Goal: Task Accomplishment & Management: Manage account settings

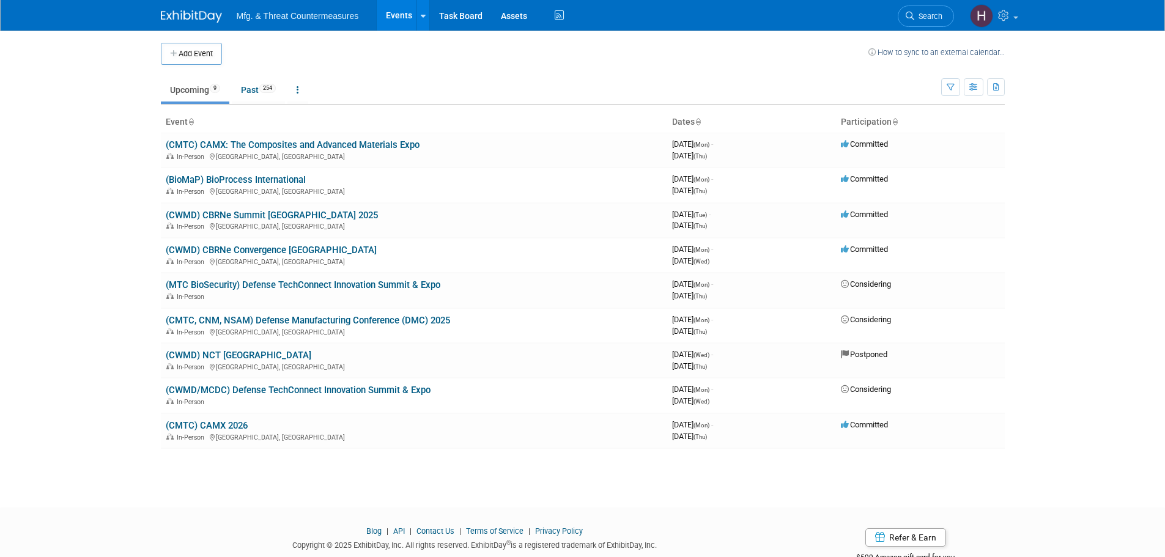
drag, startPoint x: 207, startPoint y: 49, endPoint x: 219, endPoint y: 53, distance: 13.0
click at [207, 49] on button "Add Event" at bounding box center [191, 54] width 61 height 22
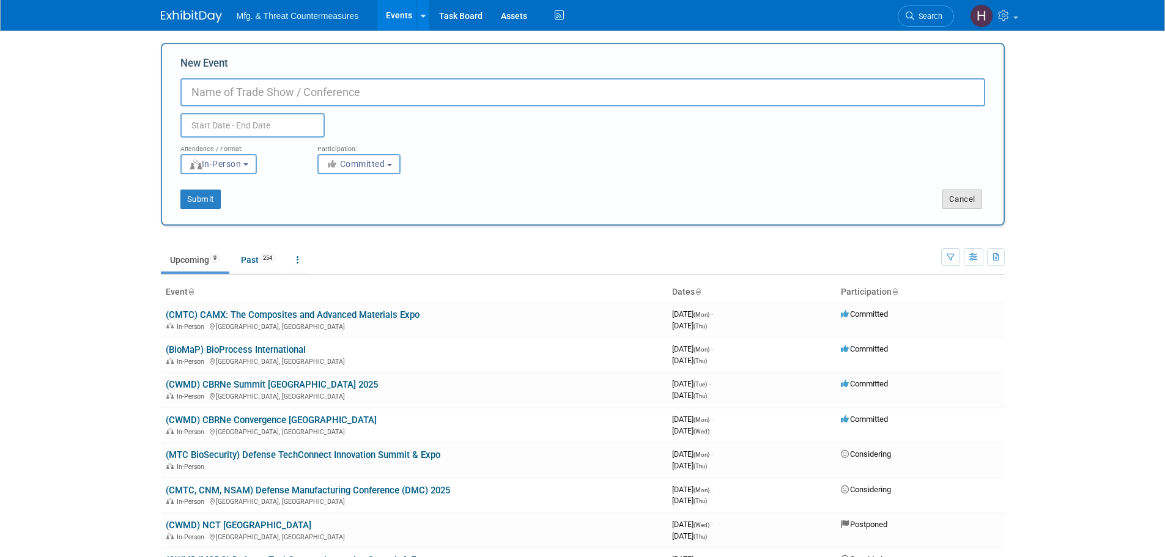
drag, startPoint x: 963, startPoint y: 185, endPoint x: 960, endPoint y: 201, distance: 16.8
click at [962, 191] on div "Submit Cancel" at bounding box center [582, 191] width 823 height 35
drag, startPoint x: 960, startPoint y: 201, endPoint x: 820, endPoint y: 230, distance: 143.0
click at [960, 203] on button "Cancel" at bounding box center [963, 200] width 40 height 20
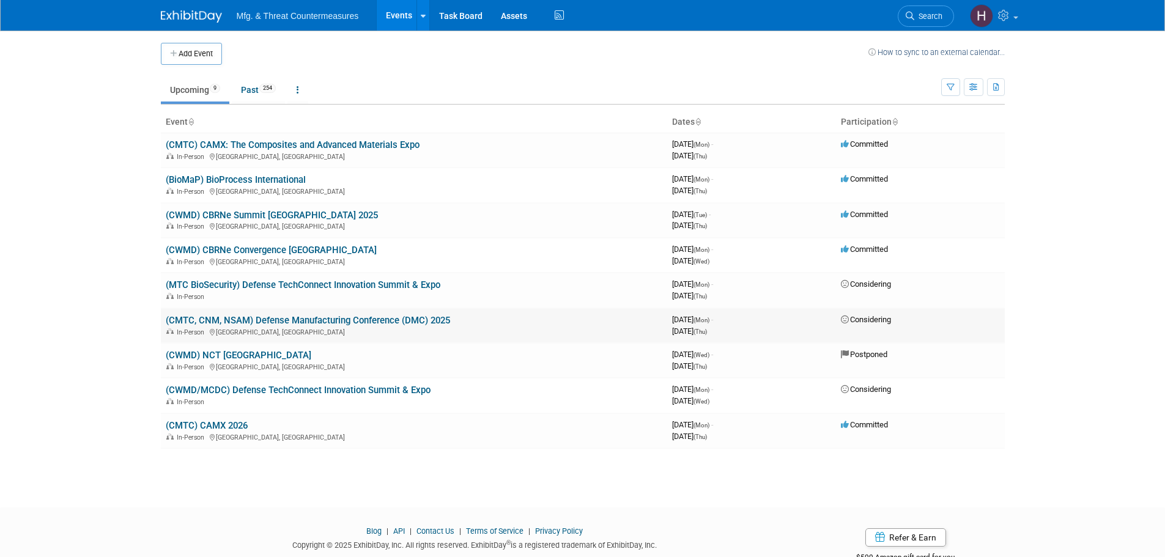
click at [414, 317] on link "(CMTC, CNM, NSAM) Defense Manufacturing Conference (DMC) 2025" at bounding box center [308, 320] width 284 height 11
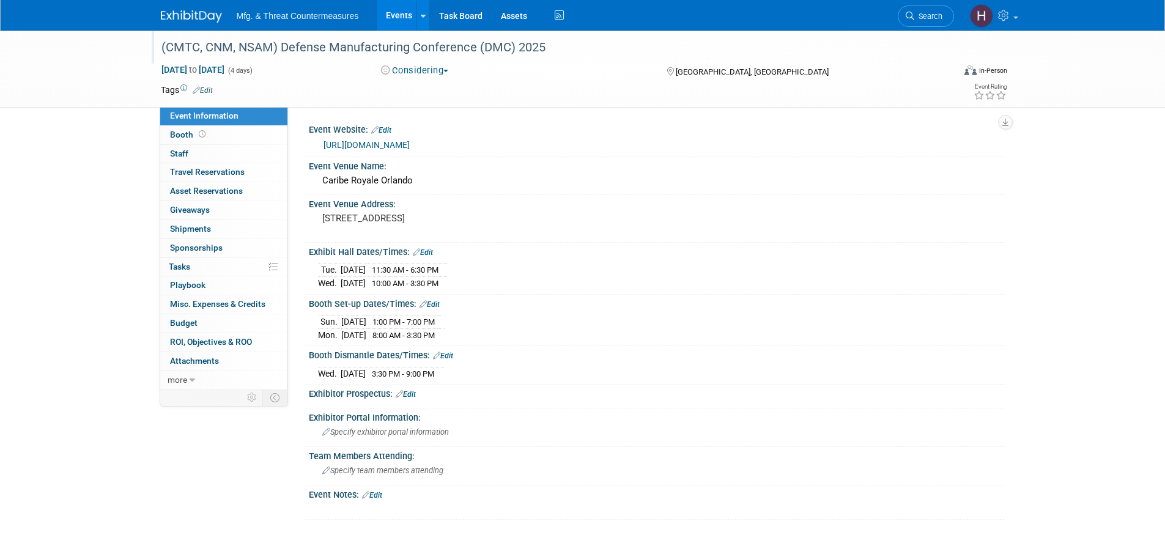
click at [428, 61] on div "(CMTC, CNM, NSAM) Defense Manufacturing Conference (DMC) 2025" at bounding box center [548, 47] width 793 height 33
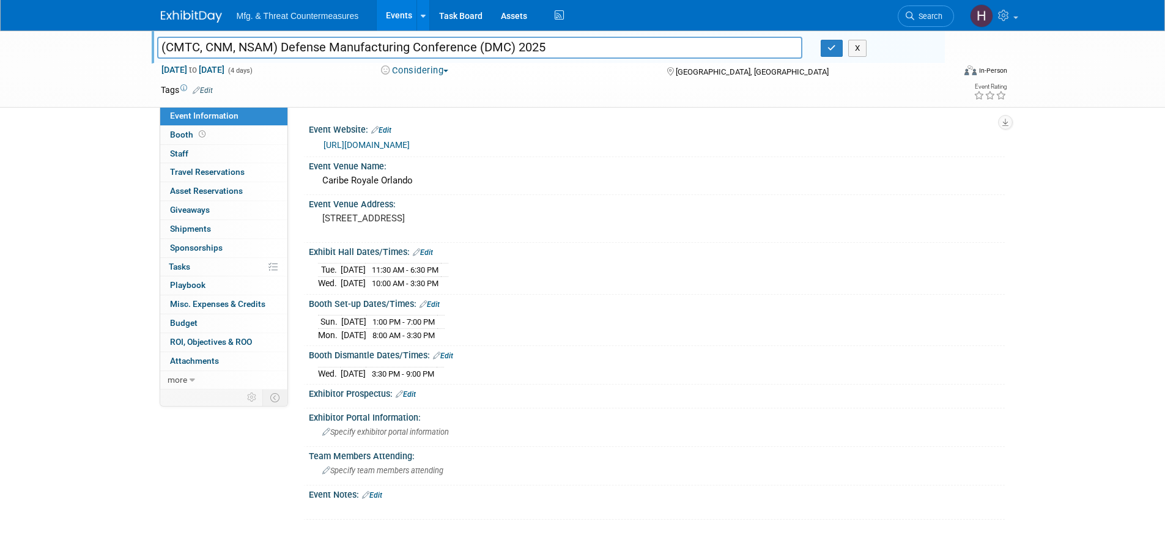
click at [423, 66] on button "Considering" at bounding box center [415, 70] width 76 height 13
click at [442, 87] on link "Committed" at bounding box center [425, 90] width 97 height 17
drag, startPoint x: 831, startPoint y: 48, endPoint x: 379, endPoint y: 150, distance: 463.9
click at [828, 50] on icon "button" at bounding box center [832, 48] width 9 height 8
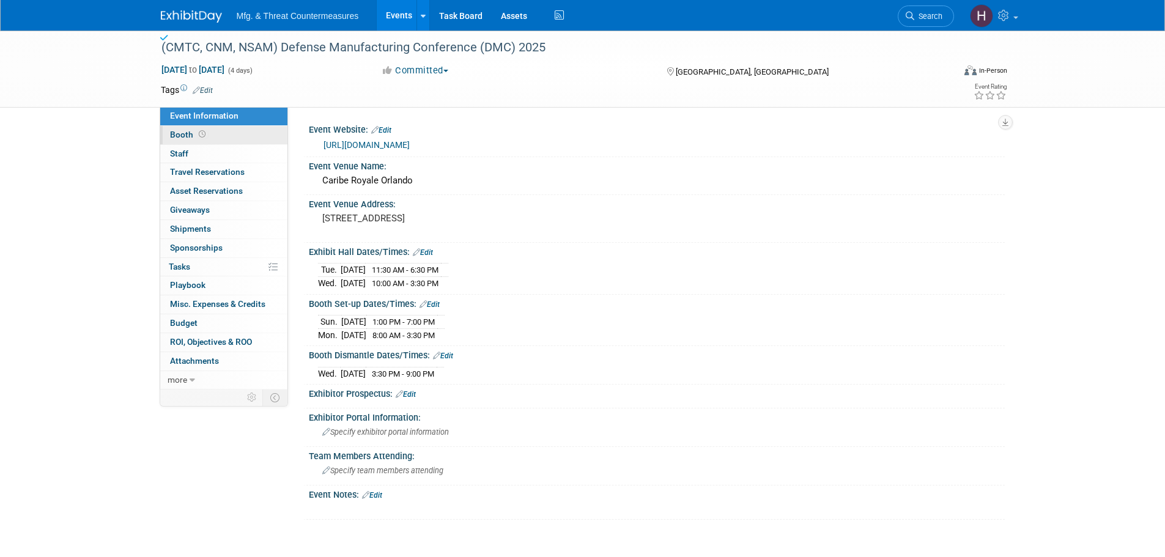
click at [196, 139] on span "Booth" at bounding box center [189, 135] width 38 height 10
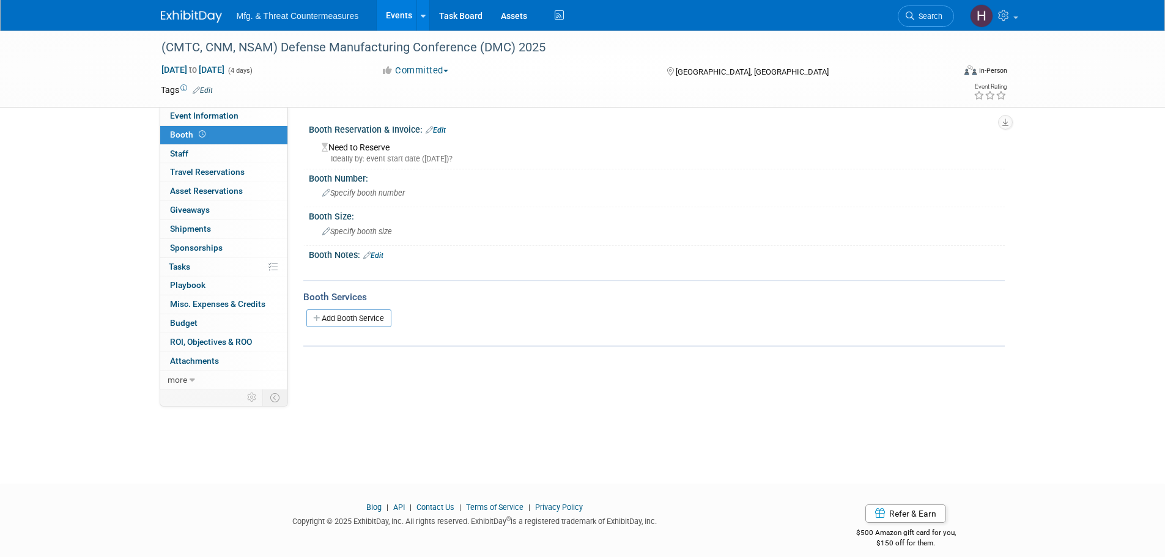
click at [446, 133] on link "Edit" at bounding box center [436, 130] width 20 height 9
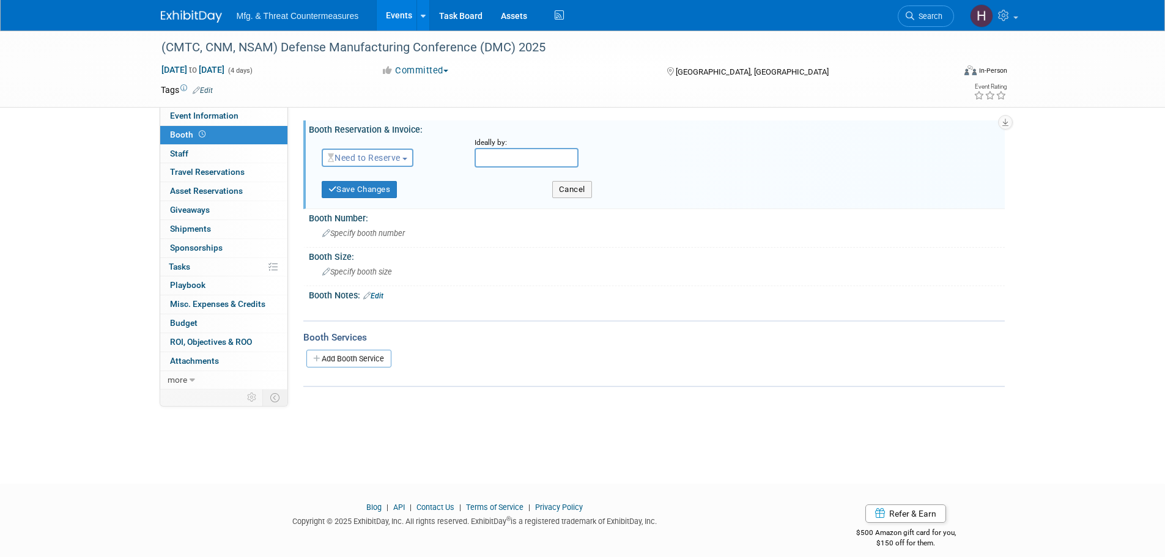
click at [377, 158] on span "Need to Reserve" at bounding box center [364, 158] width 73 height 10
click at [374, 195] on link "Reserved" at bounding box center [387, 195] width 131 height 17
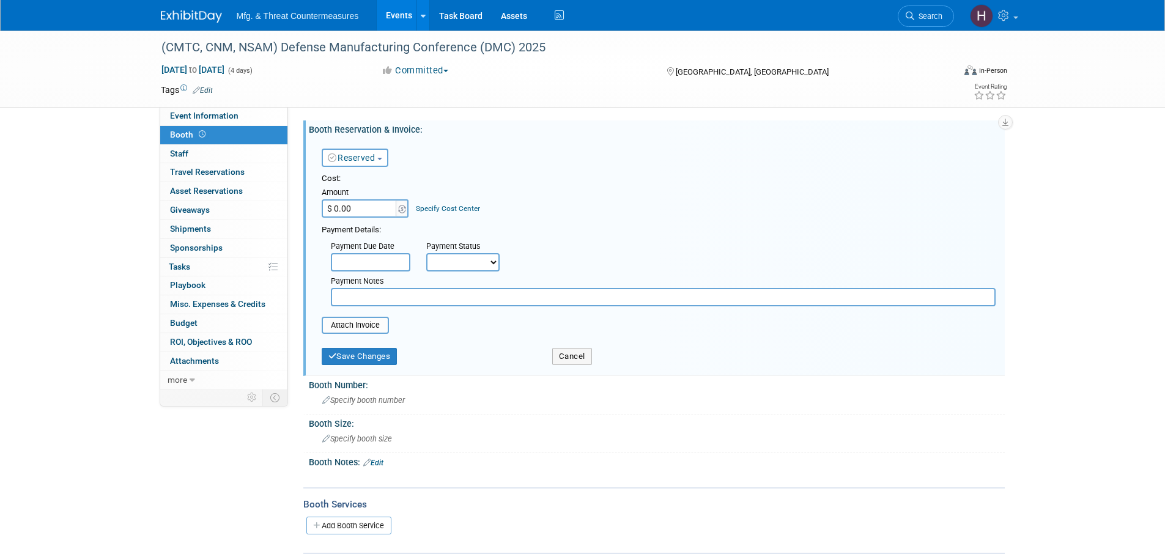
click at [352, 212] on input "$ 0.00" at bounding box center [360, 208] width 76 height 18
type input "$ 15,000.00"
click at [606, 200] on div "Cost: Amount $ 15,000.00 Specify Cost Center Cost Center -- Not Specified --" at bounding box center [659, 195] width 674 height 45
click at [382, 265] on input "text" at bounding box center [371, 262] width 80 height 18
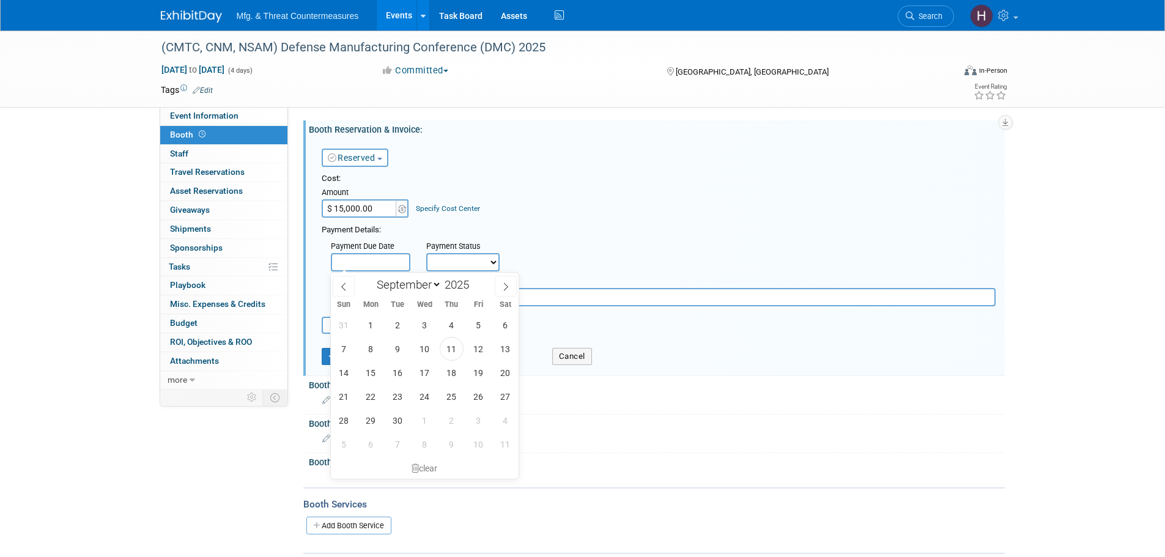
click at [481, 258] on select "Not Paid Yet Partially Paid Paid in Full" at bounding box center [462, 262] width 73 height 18
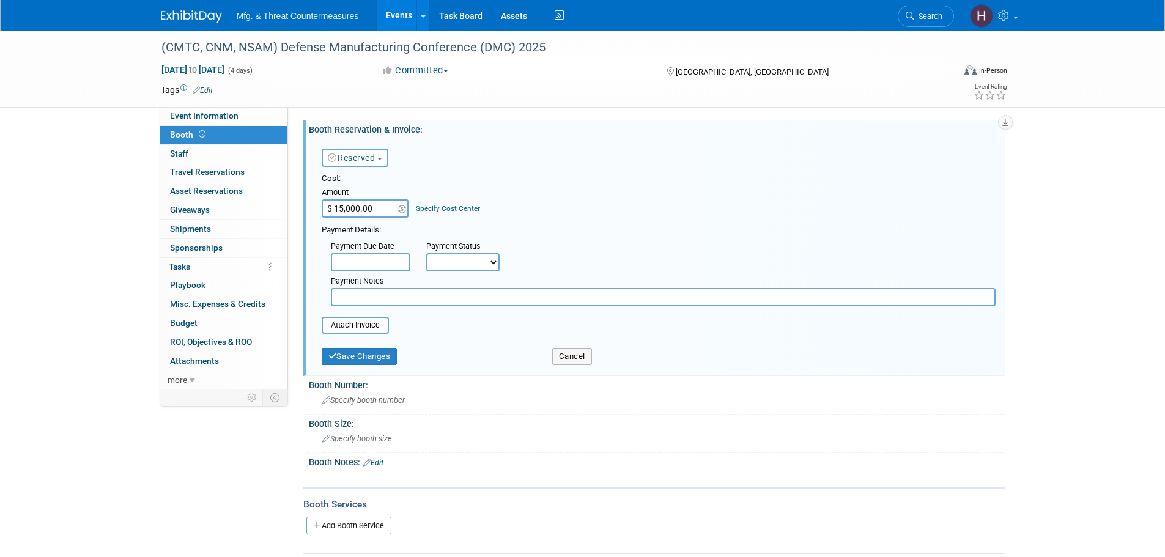
select select "1"
click at [426, 253] on select "Not Paid Yet Partially Paid Paid in Full" at bounding box center [462, 262] width 73 height 18
click at [358, 355] on button "Save Changes" at bounding box center [360, 356] width 76 height 17
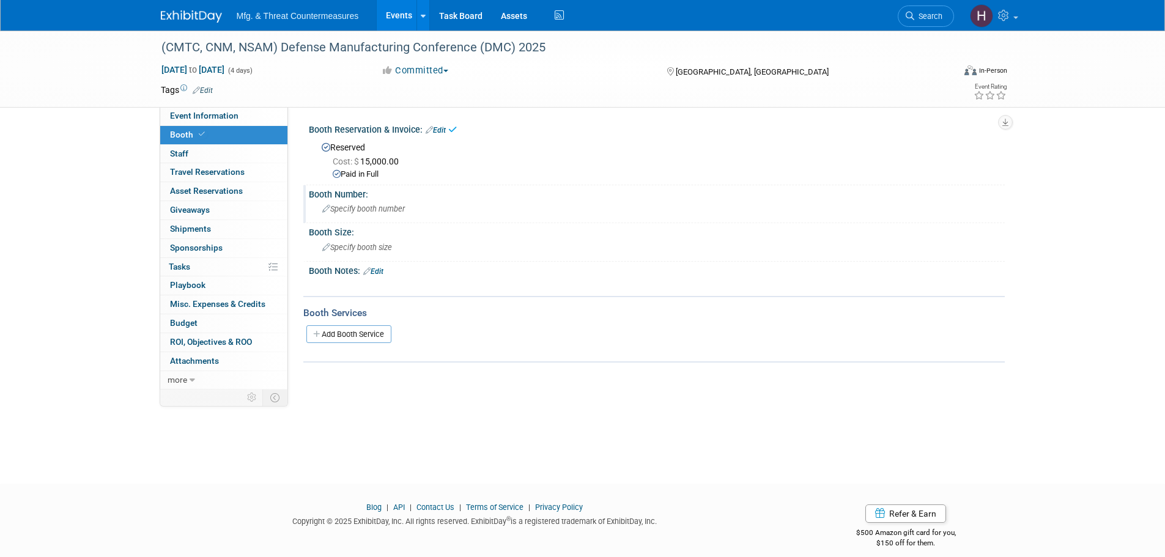
click at [376, 209] on span "Specify booth number" at bounding box center [363, 208] width 83 height 9
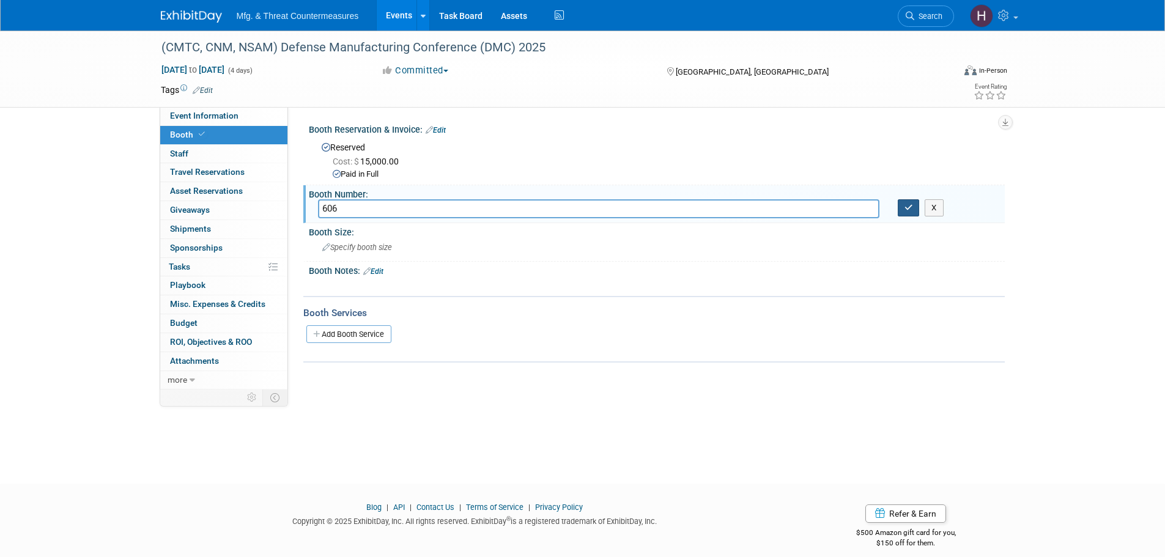
type input "606"
click at [913, 211] on icon "button" at bounding box center [909, 208] width 9 height 8
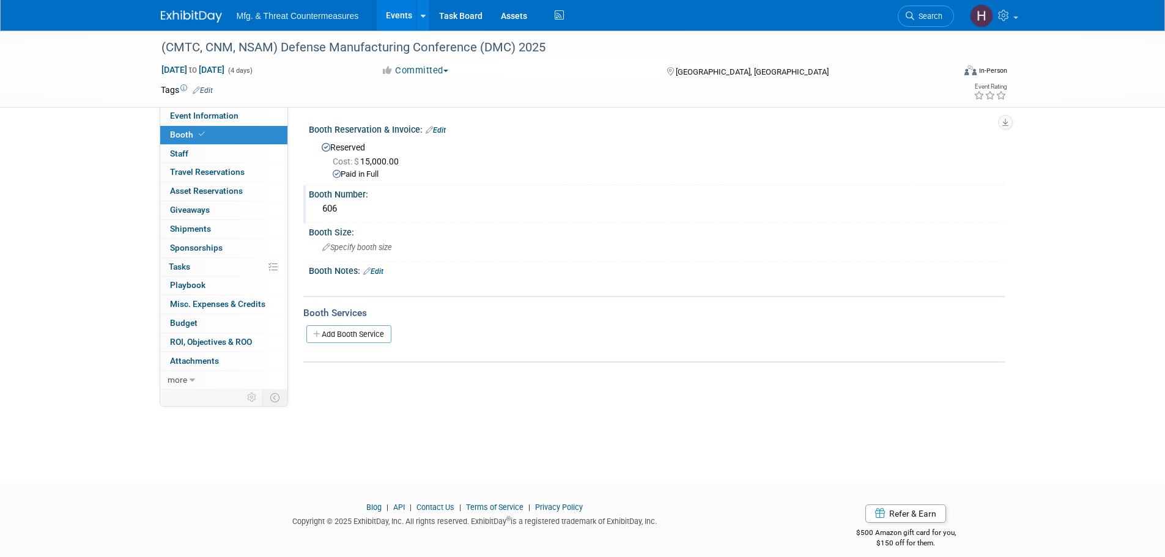
click at [384, 269] on link "Edit" at bounding box center [373, 271] width 20 height 9
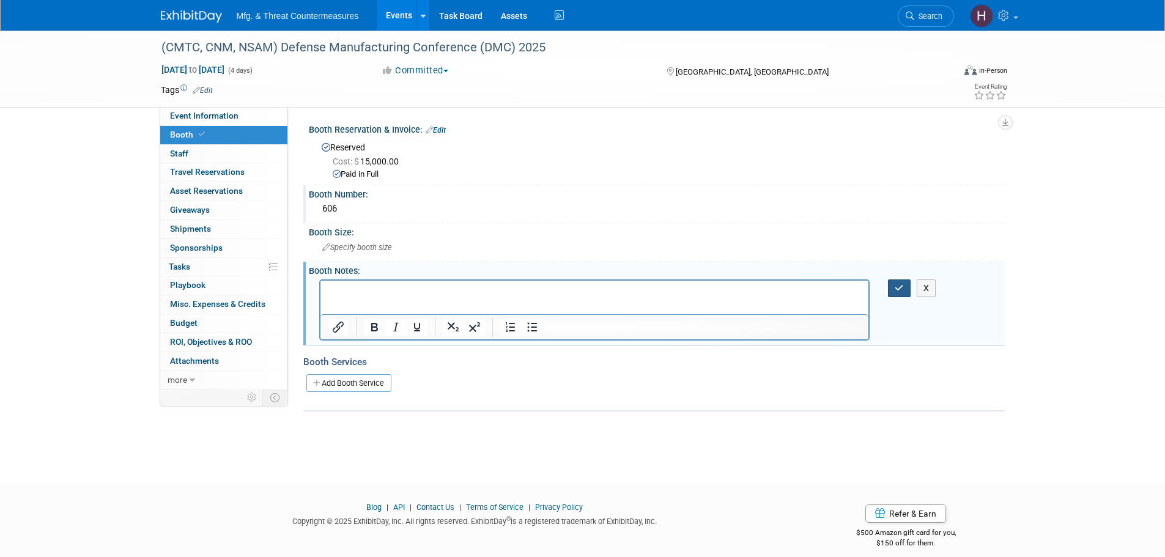
click at [899, 294] on button "button" at bounding box center [899, 289] width 23 height 18
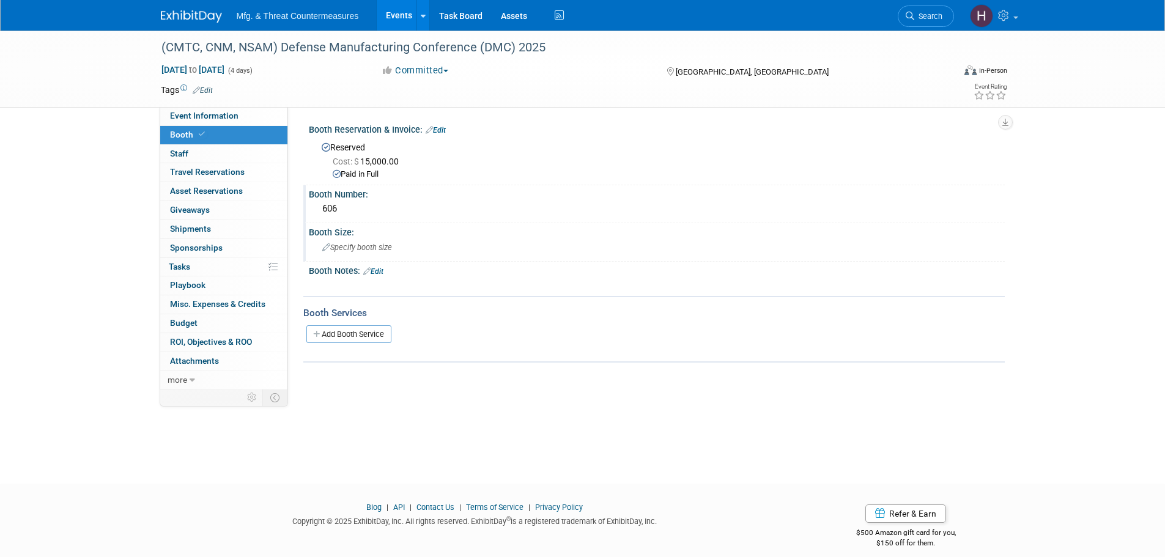
click at [366, 249] on span "Specify booth size" at bounding box center [357, 247] width 70 height 9
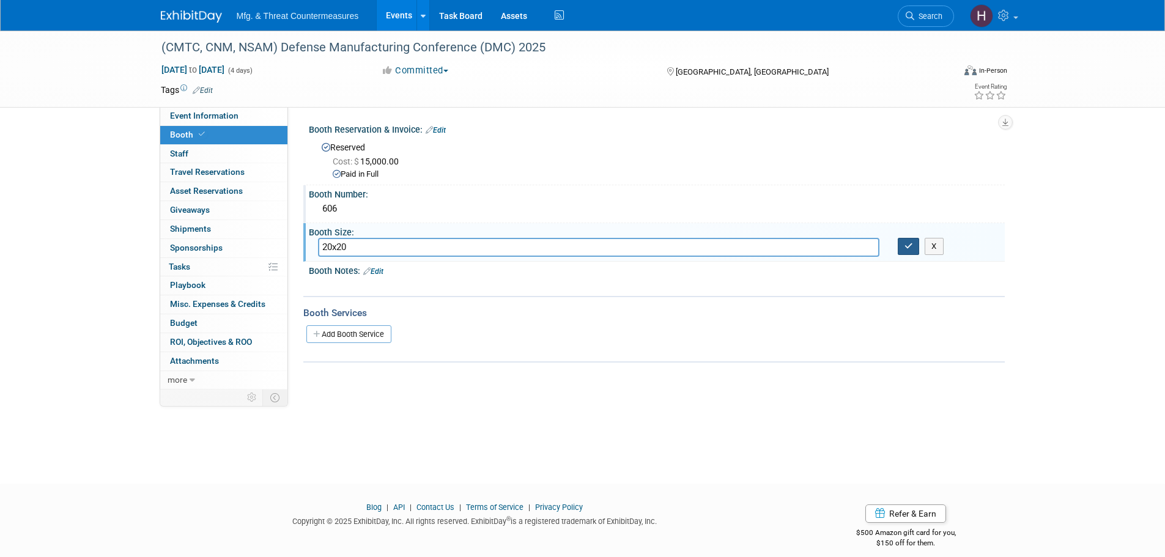
type input "20x20"
click at [910, 248] on icon "button" at bounding box center [909, 246] width 9 height 8
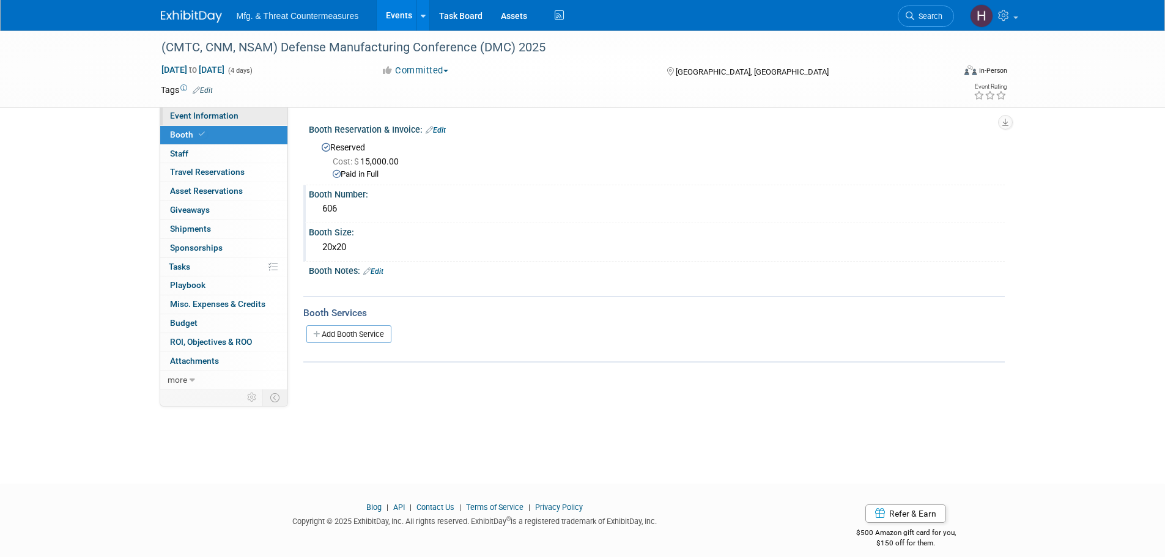
click at [198, 117] on span "Event Information" at bounding box center [204, 116] width 69 height 10
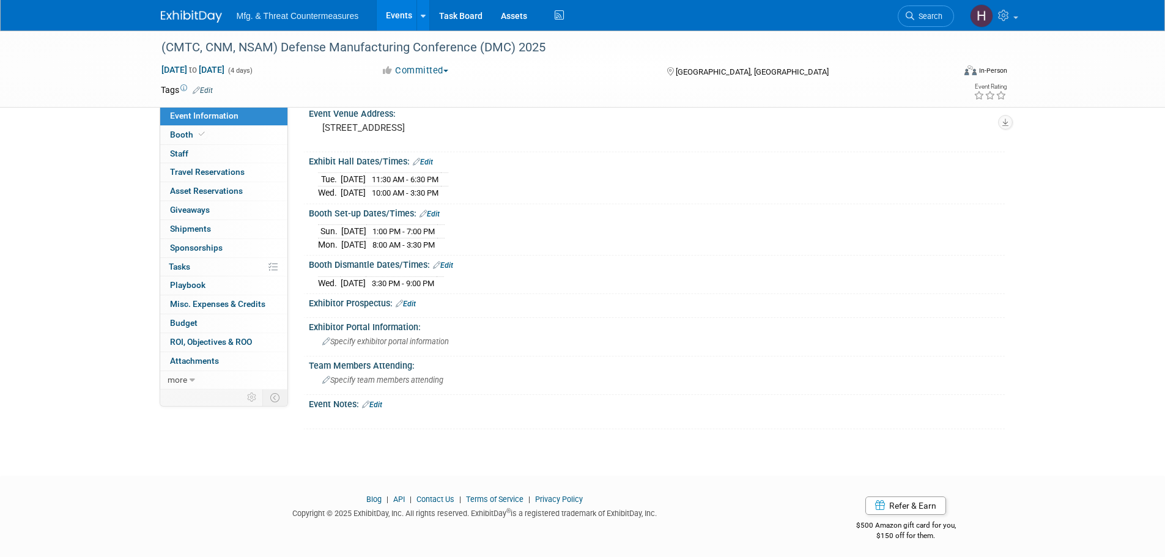
scroll to position [93, 0]
click at [390, 338] on span "Specify exhibitor portal information" at bounding box center [385, 339] width 127 height 9
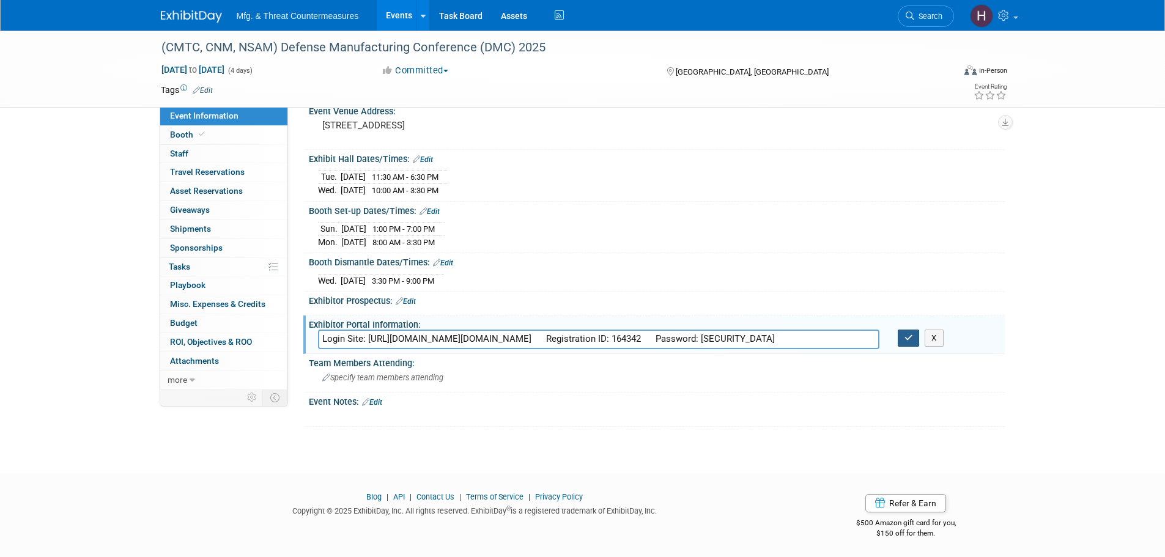
type input "Login Site: https://secure.arctos-us.com/login/login.asp?ID=dmc202541128026 Reg…"
click at [904, 339] on button "button" at bounding box center [909, 338] width 22 height 17
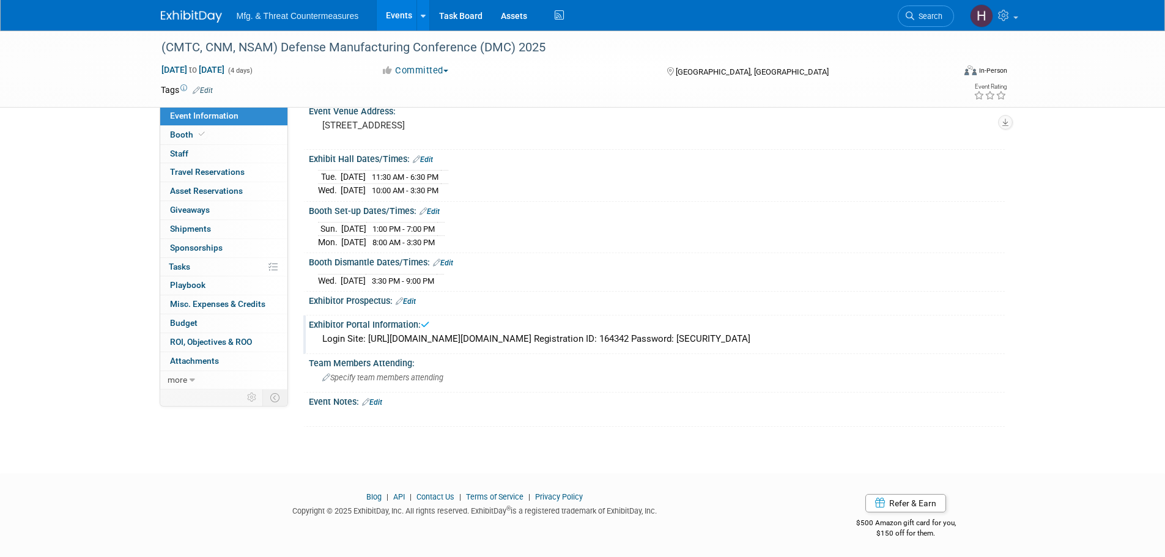
click at [680, 341] on div "Login Site: https://secure.arctos-us.com/login/login.asp?ID=dmc202541128026 Reg…" at bounding box center [657, 339] width 678 height 19
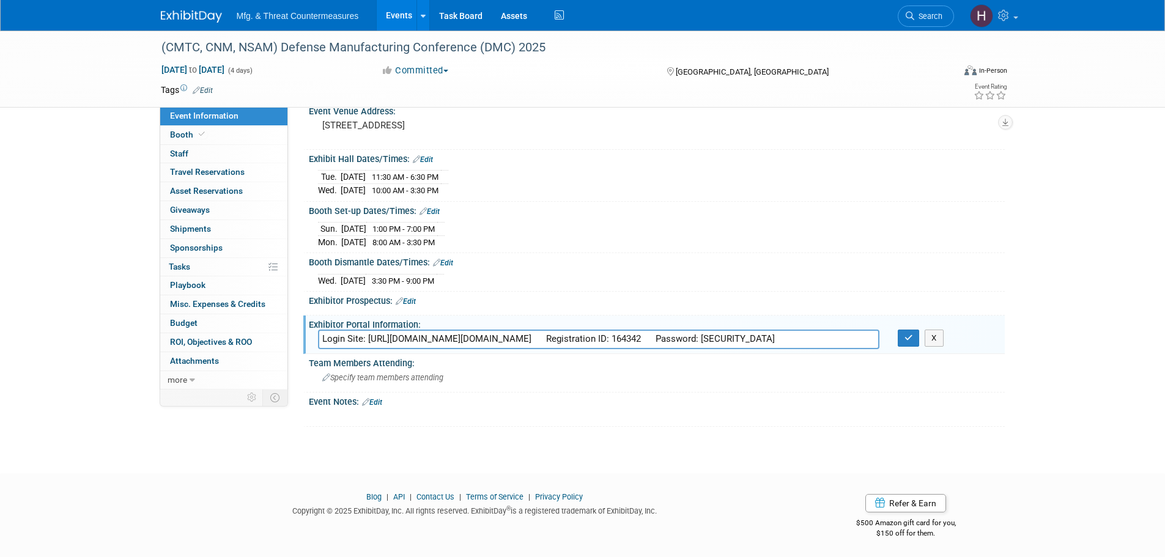
click at [656, 332] on input "Login Site: https://secure.arctos-us.com/login/login.asp?ID=dmc202541128026 Reg…" at bounding box center [599, 339] width 562 height 19
type input "Login Site: https://secure.arctos-us.com/login/login.asp?ID=dmc202541128026Regi…"
click at [651, 340] on input "Login Site: https://secure.arctos-us.com/login/login.asp?ID=dmc202541128026Regi…" at bounding box center [599, 339] width 562 height 19
click at [644, 336] on input "Login Site: https://secure.arctos-us.com/login/login.asp?ID=dmc202541128026Regi…" at bounding box center [599, 339] width 562 height 19
drag, startPoint x: 647, startPoint y: 338, endPoint x: 683, endPoint y: 351, distance: 38.5
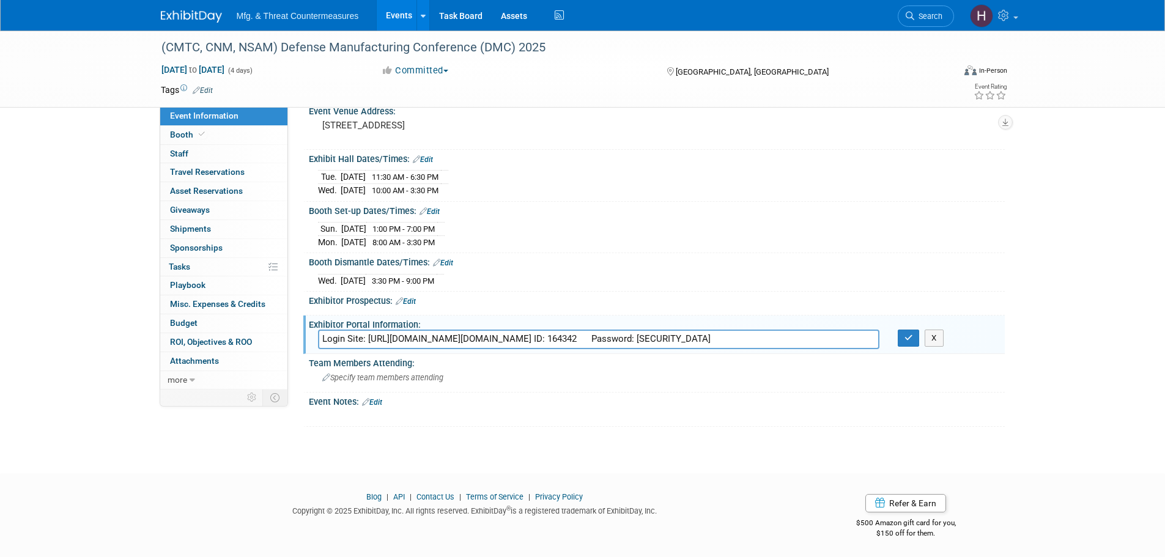
click at [650, 338] on input "Login Site: https://secure.arctos-us.com/login/login.asp?ID=dmc202541128026Regi…" at bounding box center [599, 339] width 562 height 19
drag, startPoint x: 760, startPoint y: 335, endPoint x: 752, endPoint y: 378, distance: 43.6
click at [761, 338] on input "Login Site: https://secure.arctos-us.com/login/login.asp?ID=dmc202541128026 Reg…" at bounding box center [599, 339] width 562 height 19
type input "Login Site: https://secure.arctos-us.com/login/login.asp?ID=dmc202541128026 Reg…"
click at [904, 341] on button "button" at bounding box center [909, 338] width 22 height 17
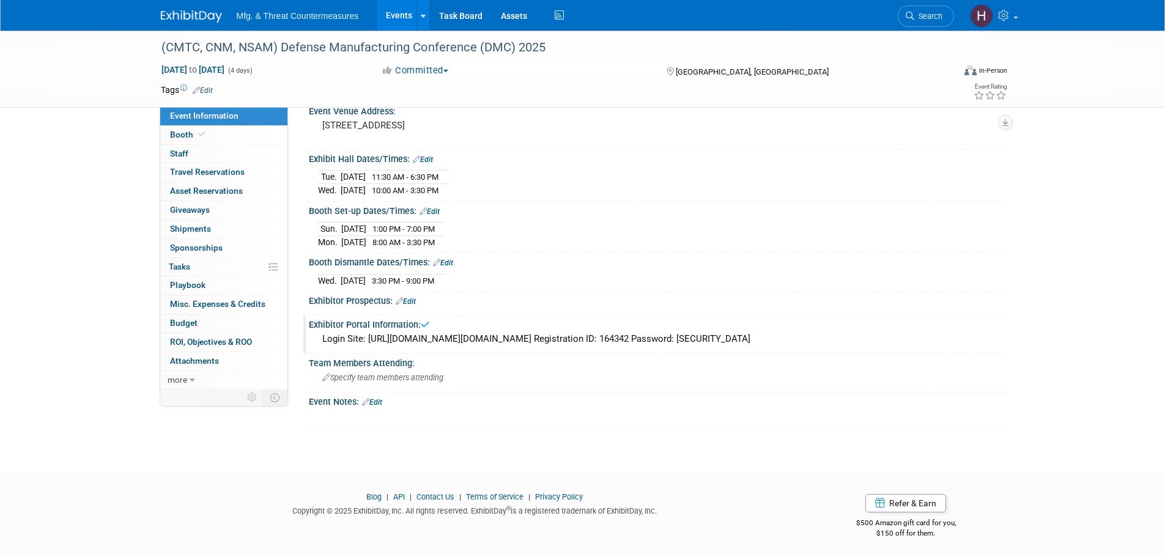
click at [510, 340] on div "Login Site: https://secure.arctos-us.com/login/login.asp?ID=dmc202541128026 Reg…" at bounding box center [657, 339] width 678 height 19
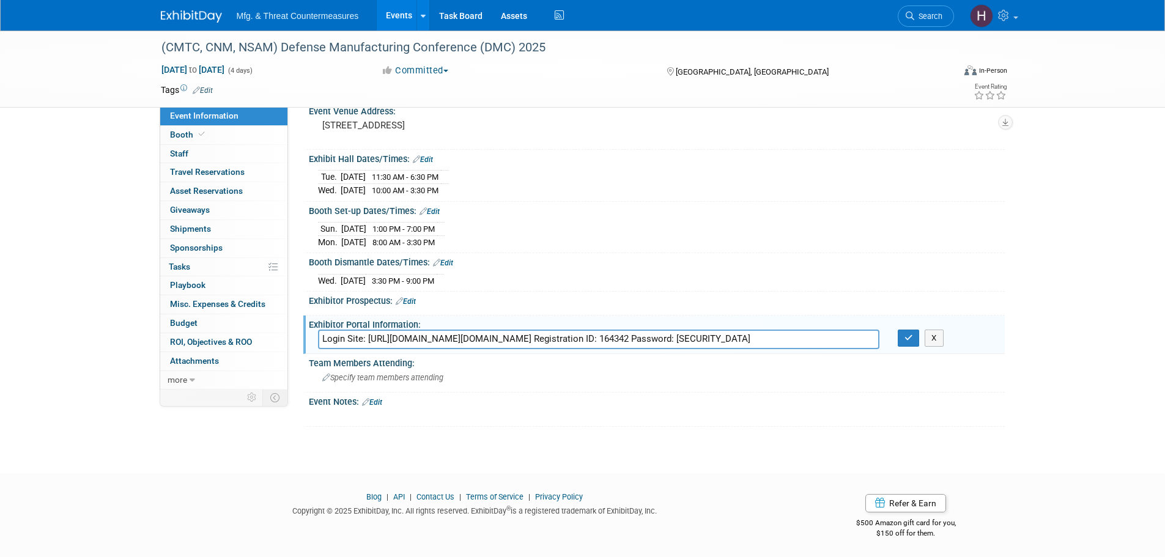
drag, startPoint x: 462, startPoint y: 330, endPoint x: 455, endPoint y: 330, distance: 7.3
click at [458, 330] on input "Login Site: https://secure.arctos-us.com/login/login.asp?ID=dmc202541128026 Reg…" at bounding box center [599, 339] width 562 height 19
click at [535, 338] on input "Login Site: https://secure.arctos-us.com/login/login.asp?ID=dmc202541128026 Reg…" at bounding box center [599, 339] width 562 height 19
click at [557, 340] on input "Login Site: https://secure.arctos-us.com/login/login.asp?ID=dmc202541128026 Reg…" at bounding box center [599, 339] width 562 height 19
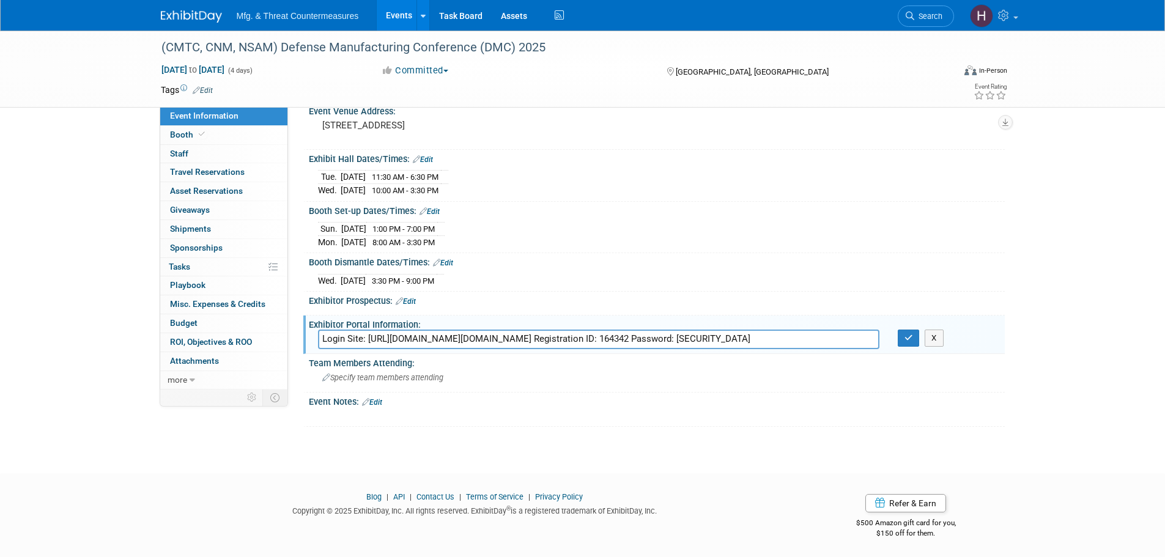
click at [557, 340] on input "Login Site: https://secure.arctos-us.com/login/login.asp?ID=dmc202541128026 Reg…" at bounding box center [599, 339] width 562 height 19
click at [559, 340] on input "Login Site: https://secure.arctos-us.com/login/login.asp?ID=dmc202541128026 Reg…" at bounding box center [599, 339] width 562 height 19
click at [623, 335] on input "Login Site: https://secure.arctos-us.com/login/login.asp?ID=dmc202541128026 Reg…" at bounding box center [599, 339] width 562 height 19
click at [633, 334] on input "Login Site: https://secure.arctos-us.com/login/login.asp?ID=dmc202541128026 Reg…" at bounding box center [599, 339] width 562 height 19
drag, startPoint x: 911, startPoint y: 339, endPoint x: 683, endPoint y: 378, distance: 231.5
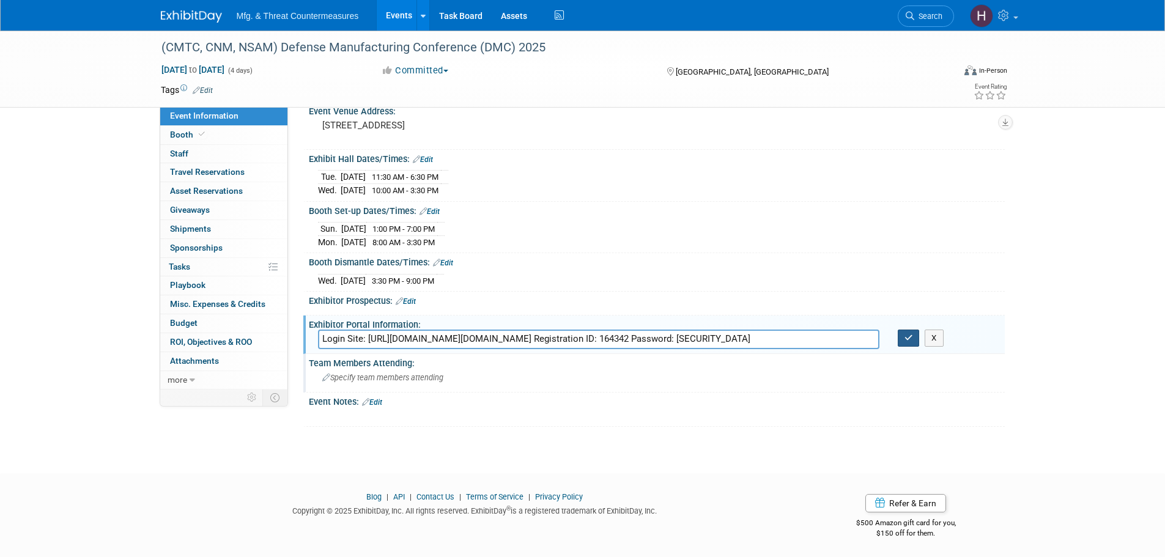
click at [908, 339] on icon "button" at bounding box center [909, 338] width 9 height 8
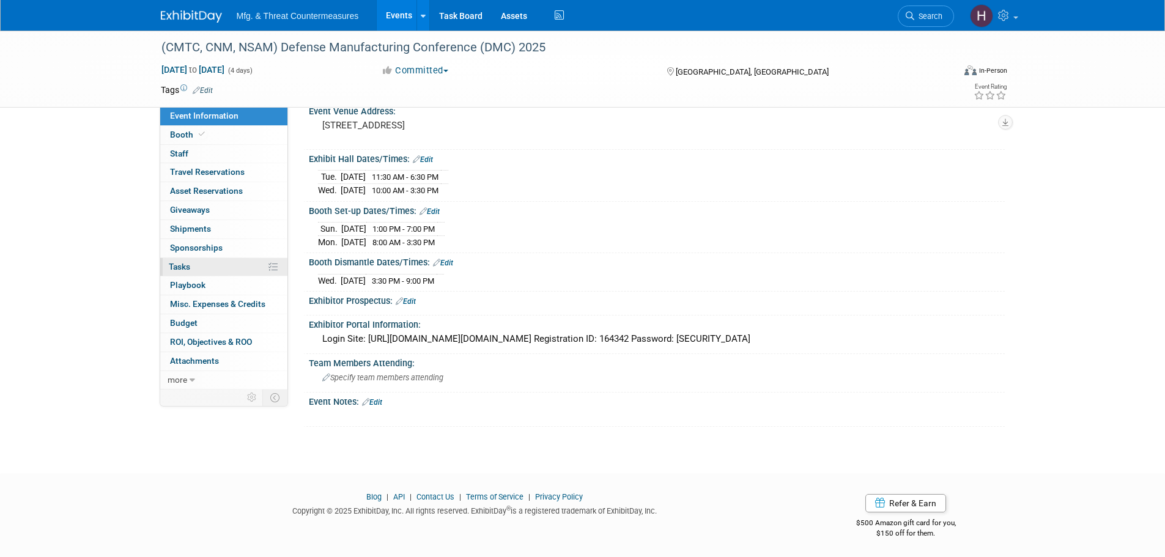
click at [228, 265] on link "0% Tasks 0%" at bounding box center [223, 267] width 127 height 18
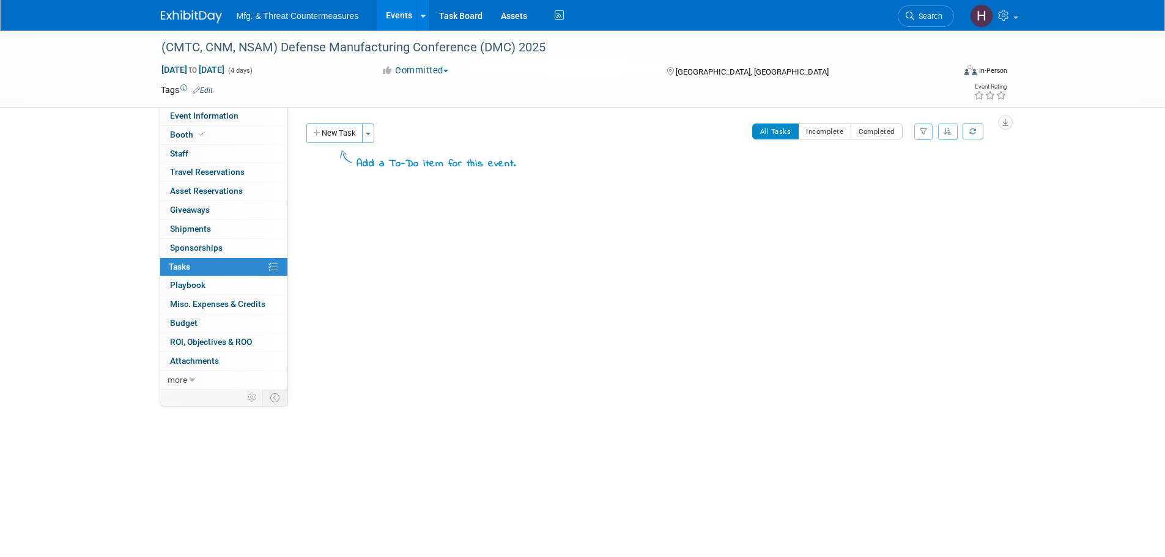
click at [327, 119] on div "Event Website: Edit https://www.dmcmeeting.com/ Event Venue Name: Caribe Royale…" at bounding box center [646, 248] width 717 height 283
click at [334, 139] on button "New Task" at bounding box center [334, 134] width 56 height 20
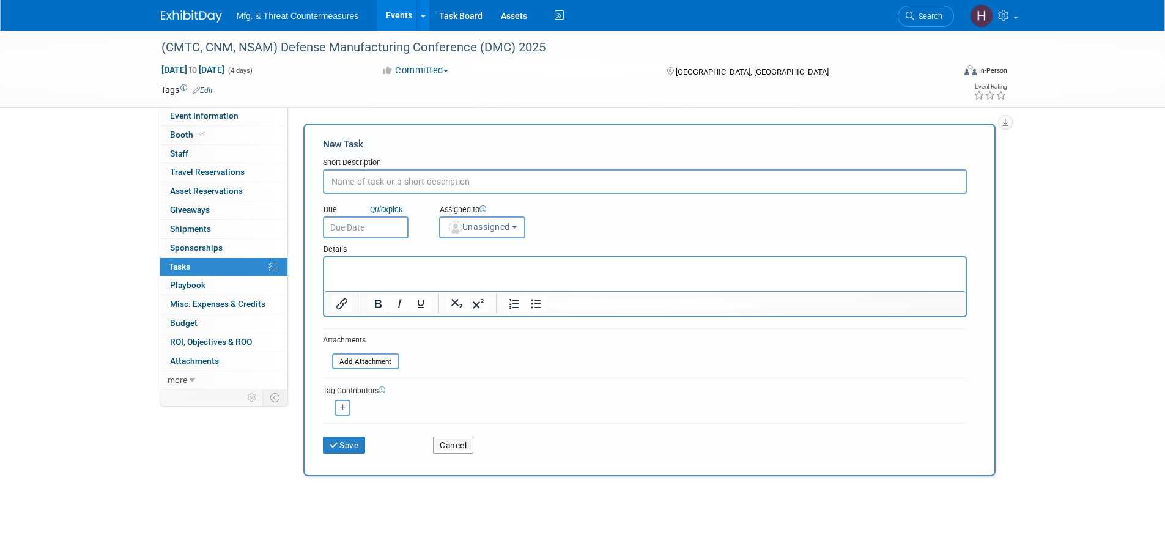
click at [428, 180] on input "text" at bounding box center [645, 181] width 644 height 24
type input "Submit Your Company Logo"
click at [505, 230] on span "Unassigned" at bounding box center [479, 227] width 62 height 10
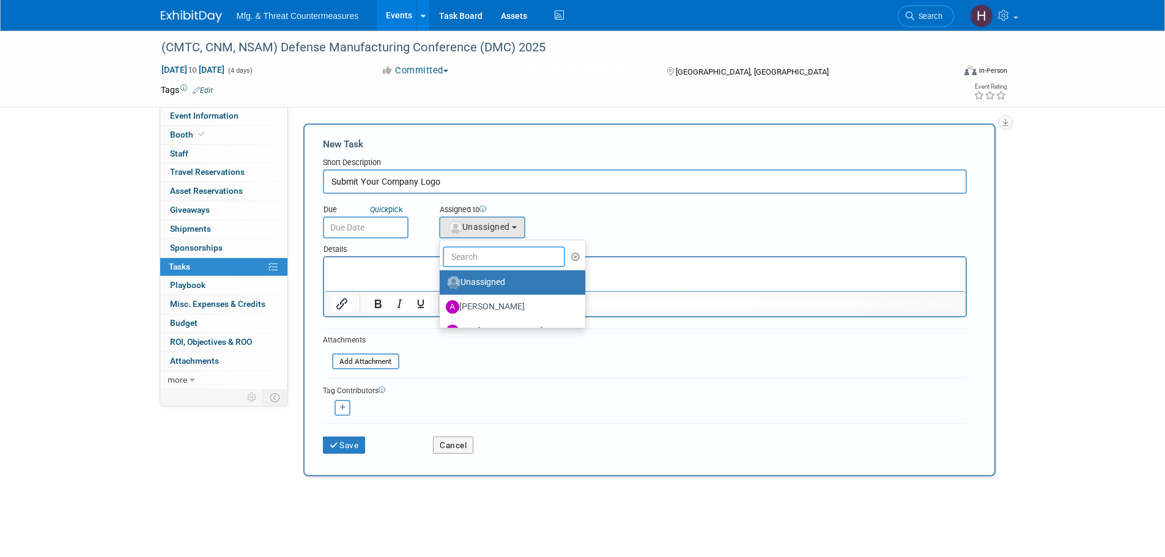
click at [490, 247] on input "text" at bounding box center [504, 257] width 122 height 21
type input "hill"
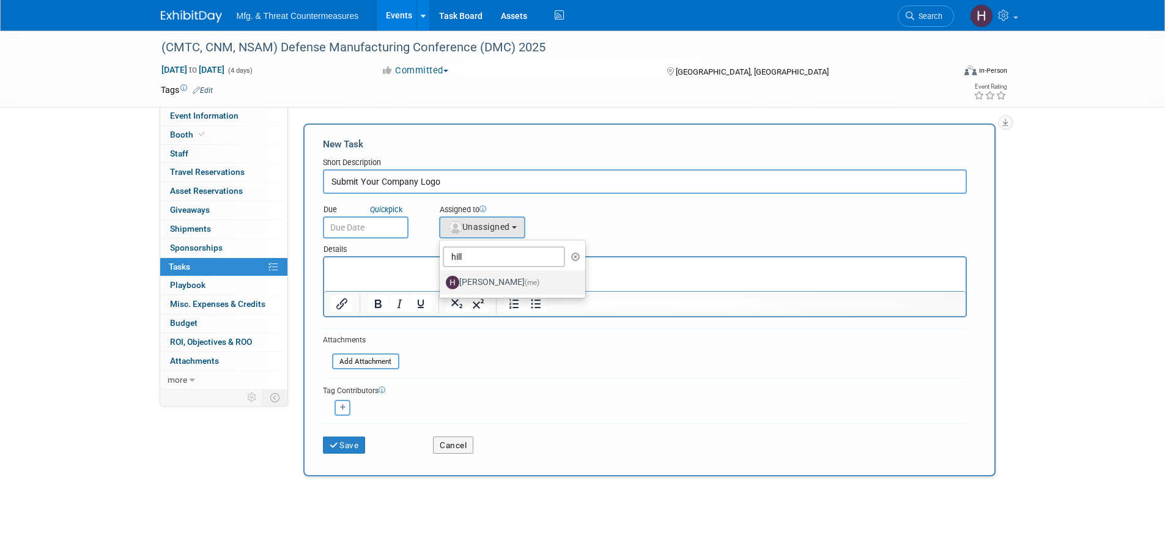
click at [497, 279] on label "Hillary Hawkins (me)" at bounding box center [510, 283] width 128 height 20
click at [442, 279] on input "Hillary Hawkins (me)" at bounding box center [438, 281] width 8 height 8
select select "3c8855a8-85b9-4bc6-8534-5a40100751d4"
click at [390, 220] on input "text" at bounding box center [366, 228] width 86 height 22
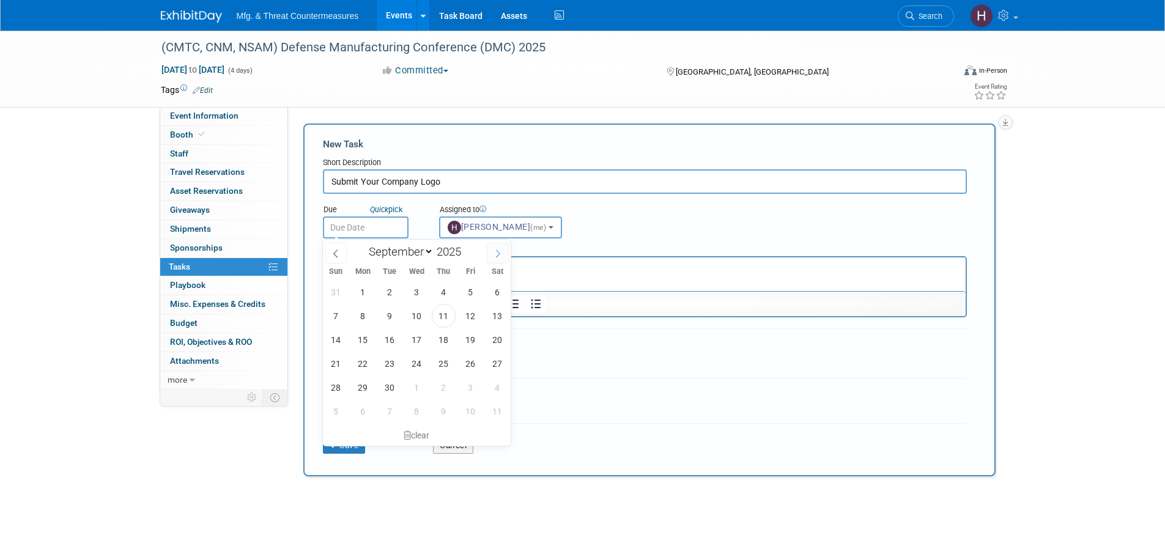
click at [499, 248] on span at bounding box center [498, 253] width 22 height 21
click at [499, 250] on icon at bounding box center [498, 254] width 9 height 9
select select "10"
click at [468, 340] on span "14" at bounding box center [471, 340] width 24 height 24
type input "Nov 14, 2025"
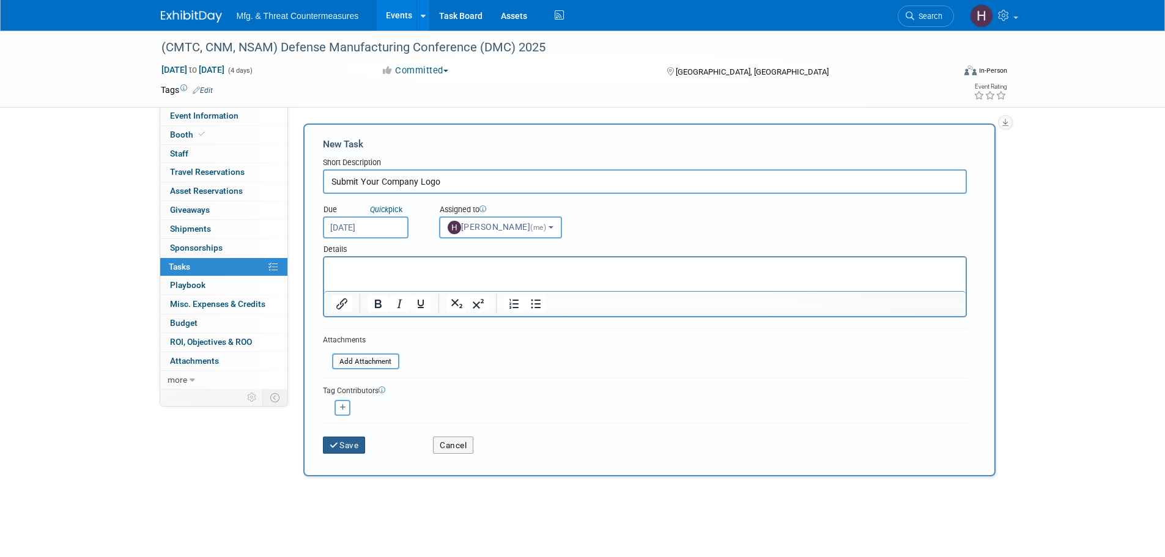
click at [352, 445] on button "Save" at bounding box center [344, 445] width 43 height 17
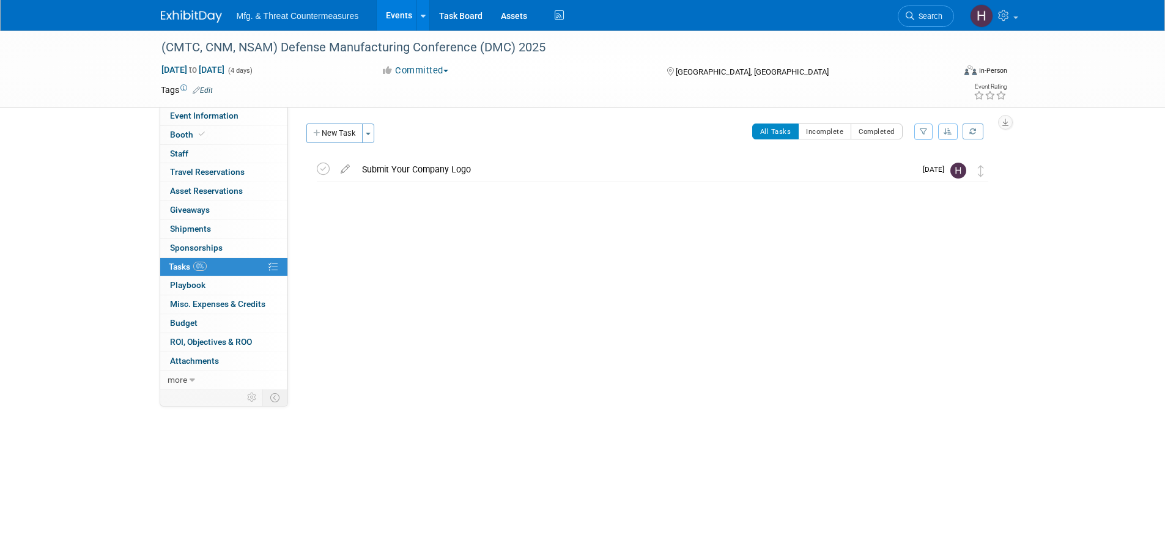
click at [352, 123] on div "Event Website: Edit https://www.dmcmeeting.com/ Event Venue Name: Caribe Royale…" at bounding box center [646, 248] width 717 height 283
click at [343, 133] on button "New Task" at bounding box center [334, 134] width 56 height 20
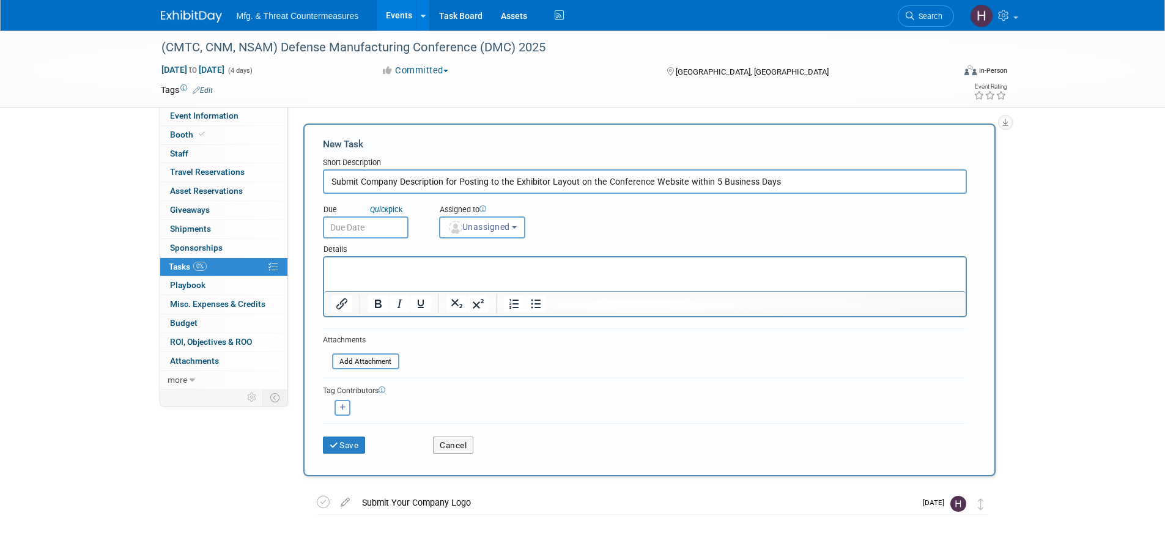
type input "Submit Company Description for Posting to the Exhibitor Layout on the Conferenc…"
click at [371, 270] on p "Rich Text Area. Press ALT-0 for help." at bounding box center [645, 268] width 628 height 12
click at [385, 211] on icon "Quick" at bounding box center [379, 209] width 18 height 9
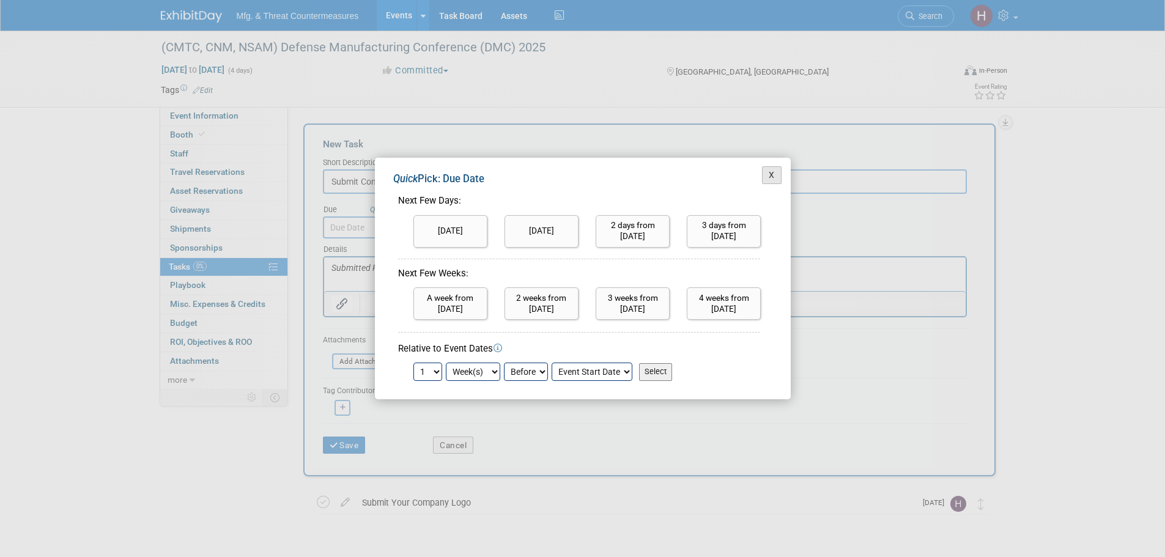
drag, startPoint x: 785, startPoint y: 171, endPoint x: 776, endPoint y: 171, distance: 9.2
click at [784, 171] on div "X Quick Pick: Due Date Next Few Days: Today Tomorrow 2 days from today 1 2 3 4 …" at bounding box center [583, 279] width 416 height 242
click at [769, 171] on button "X" at bounding box center [772, 175] width 20 height 18
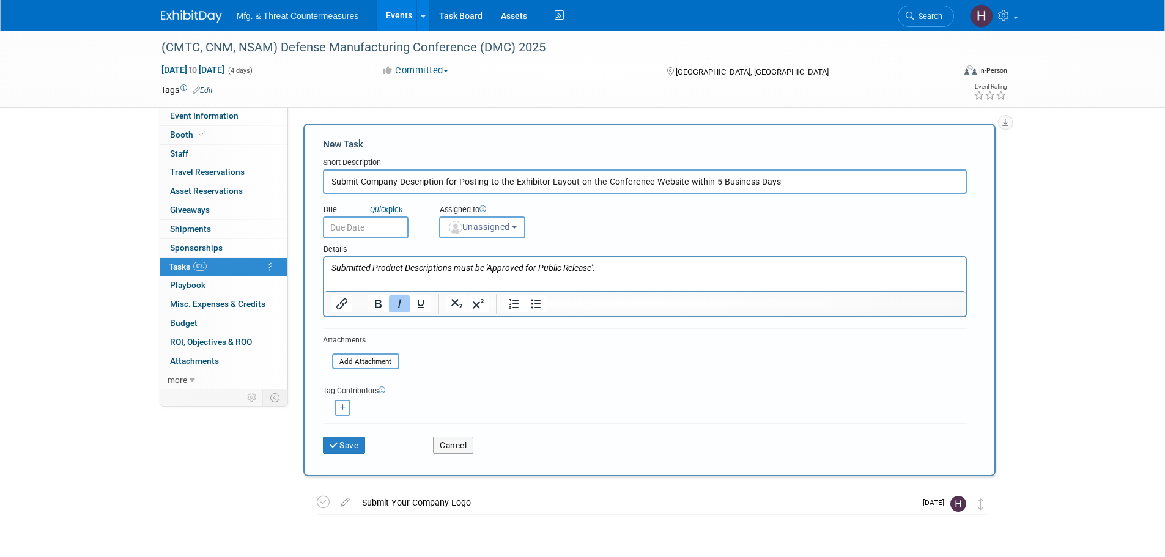
click at [362, 226] on input "text" at bounding box center [366, 228] width 86 height 22
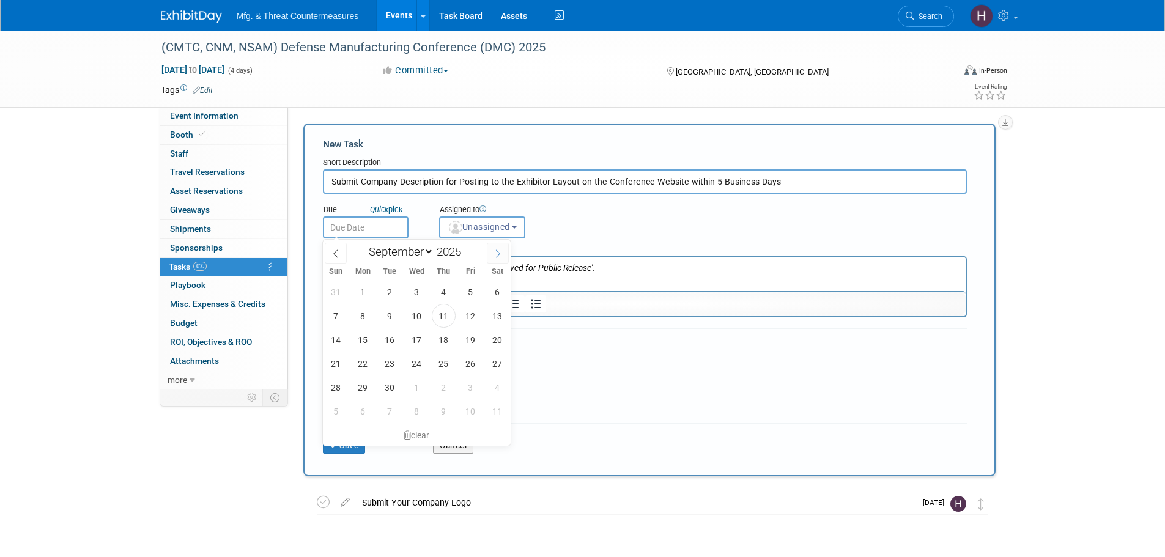
click at [491, 254] on span at bounding box center [498, 253] width 22 height 21
click at [492, 253] on span at bounding box center [498, 253] width 22 height 21
select select "10"
drag, startPoint x: 467, startPoint y: 336, endPoint x: 483, endPoint y: 316, distance: 25.8
click at [469, 336] on span "14" at bounding box center [471, 340] width 24 height 24
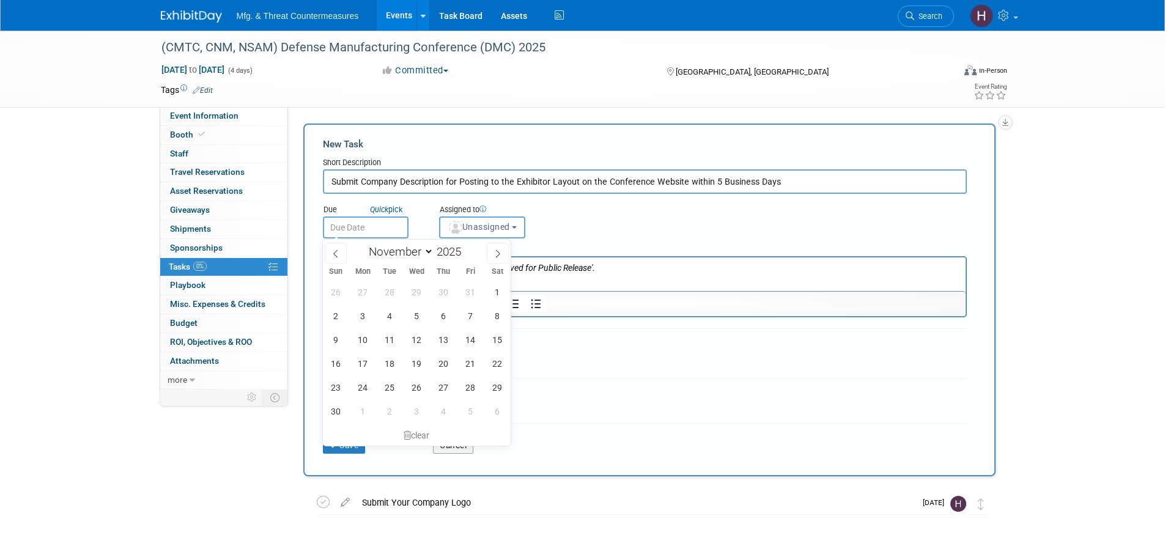
type input "Nov 14, 2025"
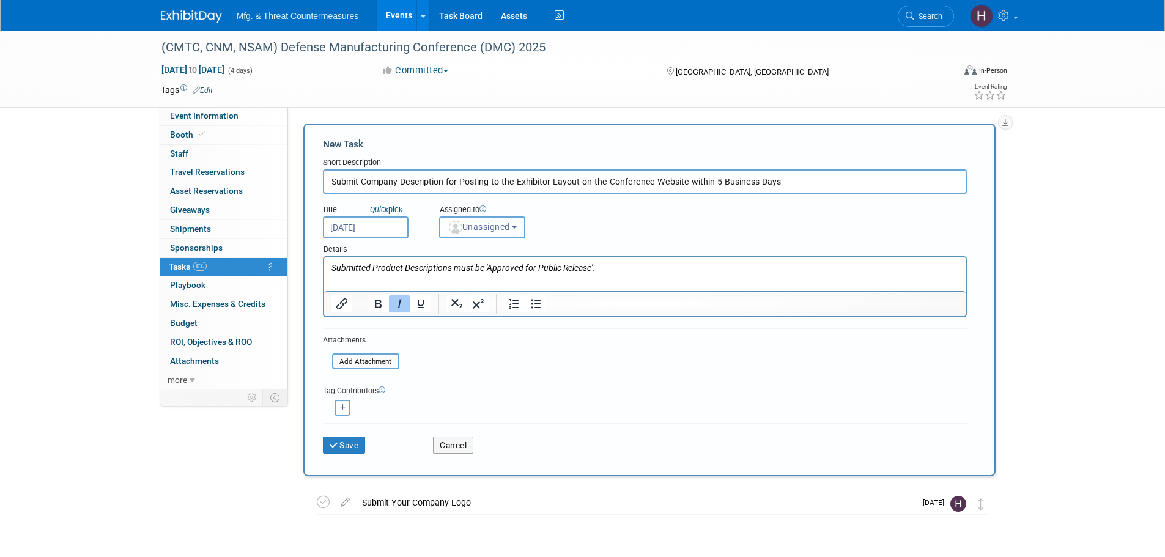
click at [487, 235] on button "Unassigned" at bounding box center [482, 228] width 87 height 22
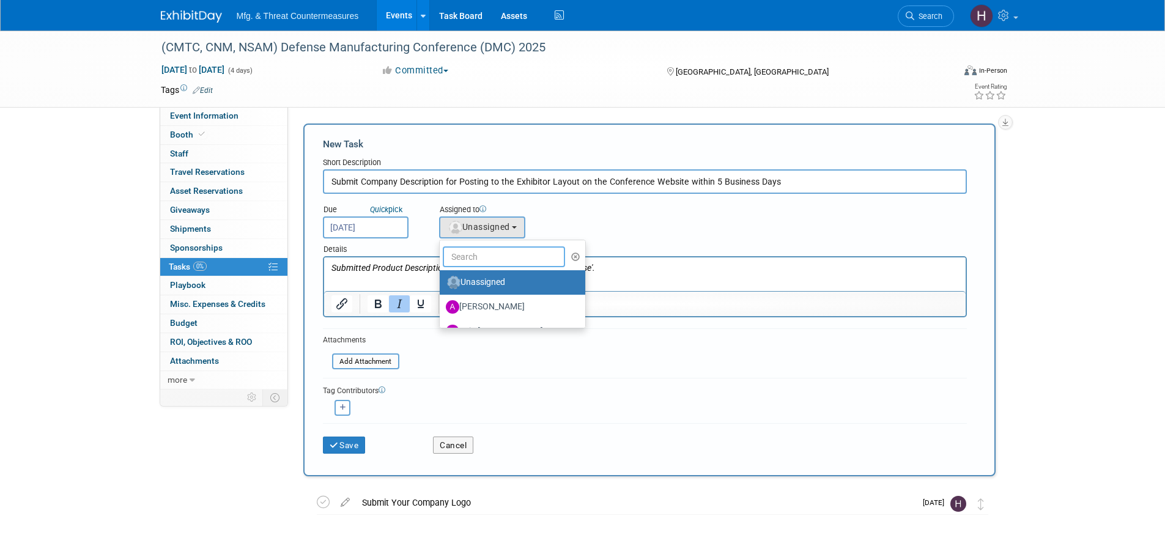
click at [498, 259] on input "text" at bounding box center [504, 257] width 122 height 21
type input "hawkin"
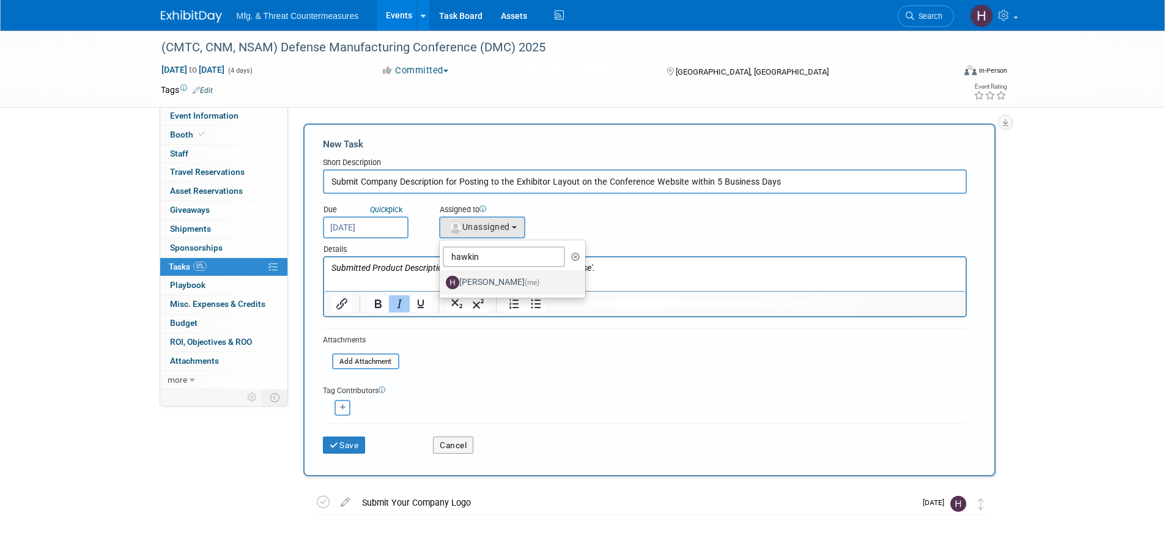
click at [510, 291] on label "Hillary Hawkins (me)" at bounding box center [510, 283] width 128 height 20
click at [442, 285] on input "Hillary Hawkins (me)" at bounding box center [438, 281] width 8 height 8
select select "3c8855a8-85b9-4bc6-8534-5a40100751d4"
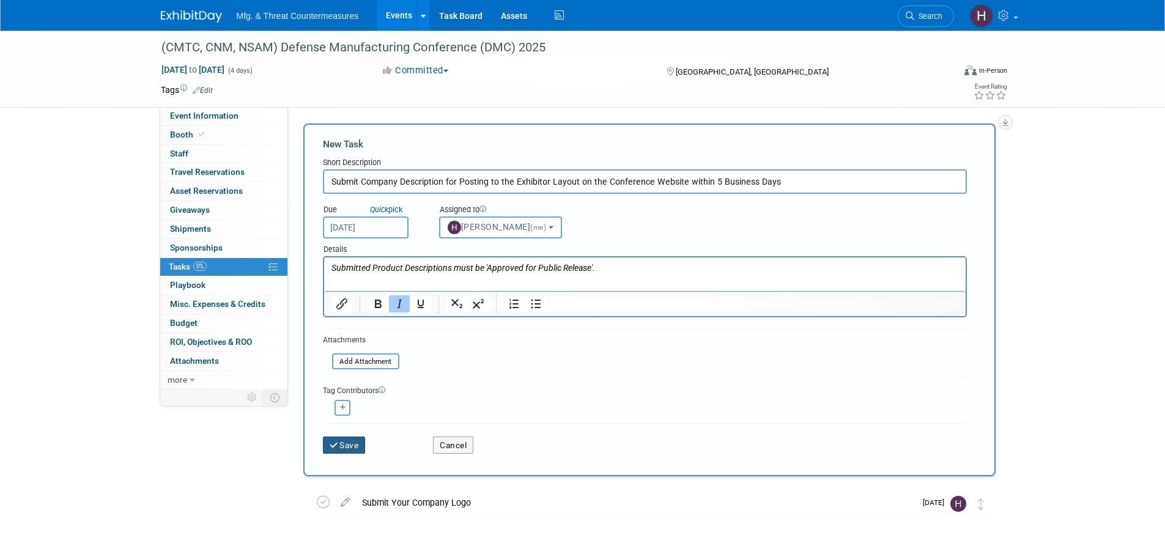
drag, startPoint x: 346, startPoint y: 437, endPoint x: 306, endPoint y: 470, distance: 51.7
click at [341, 440] on button "Save" at bounding box center [344, 445] width 43 height 17
